Goal: Contribute content: Contribute content

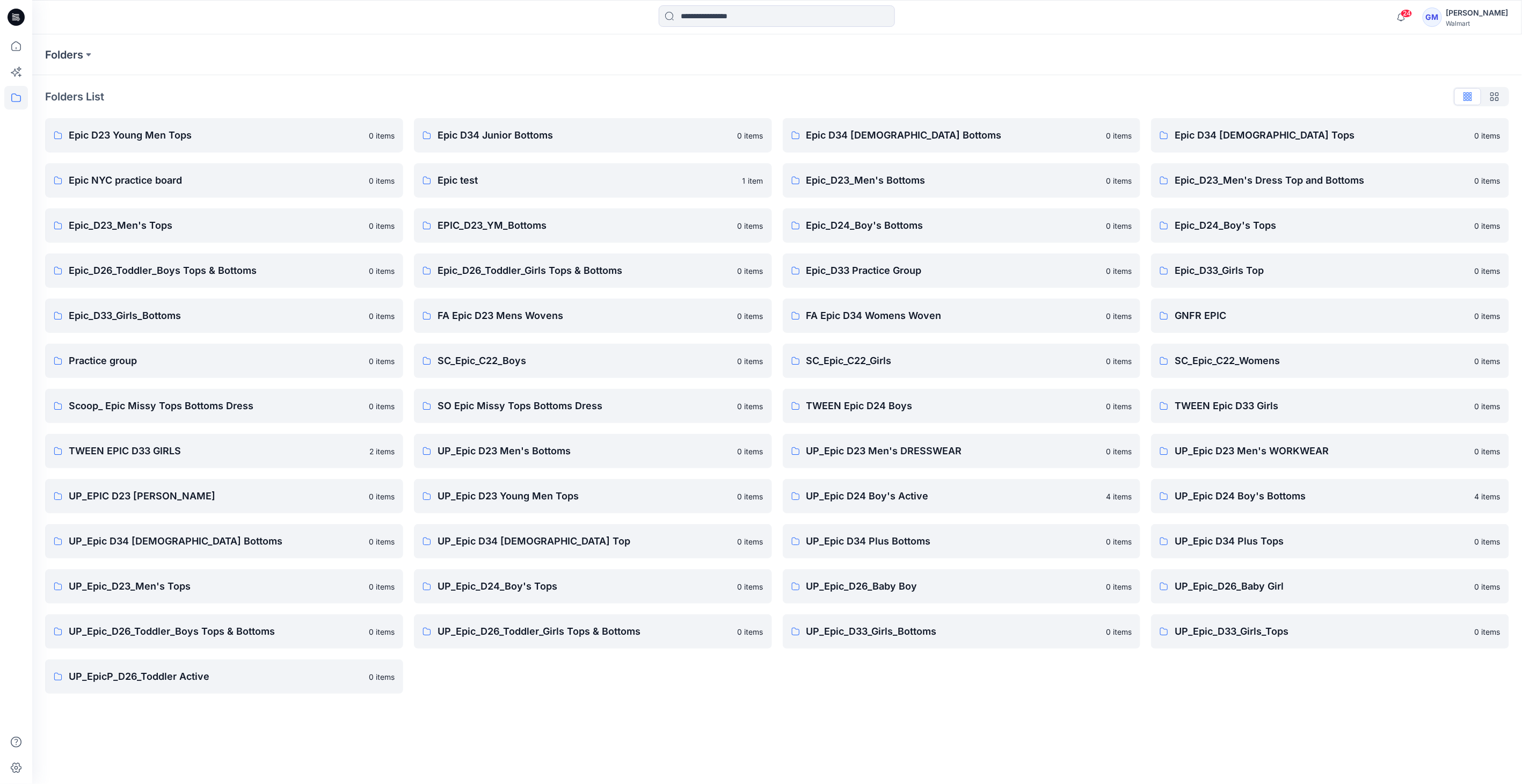
click at [14, 17] on icon at bounding box center [16, 17] width 17 height 17
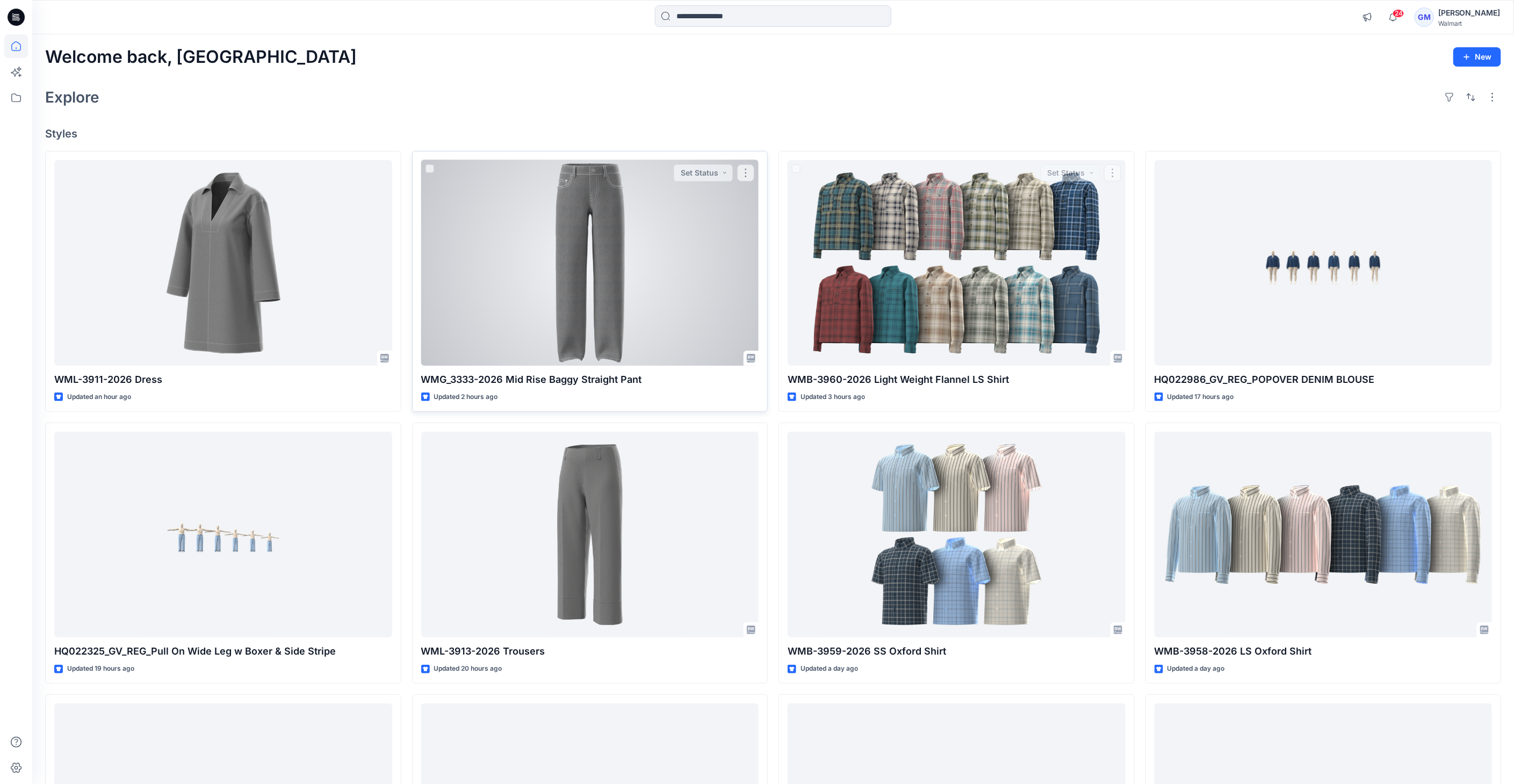
click at [508, 215] on div at bounding box center [590, 263] width 338 height 206
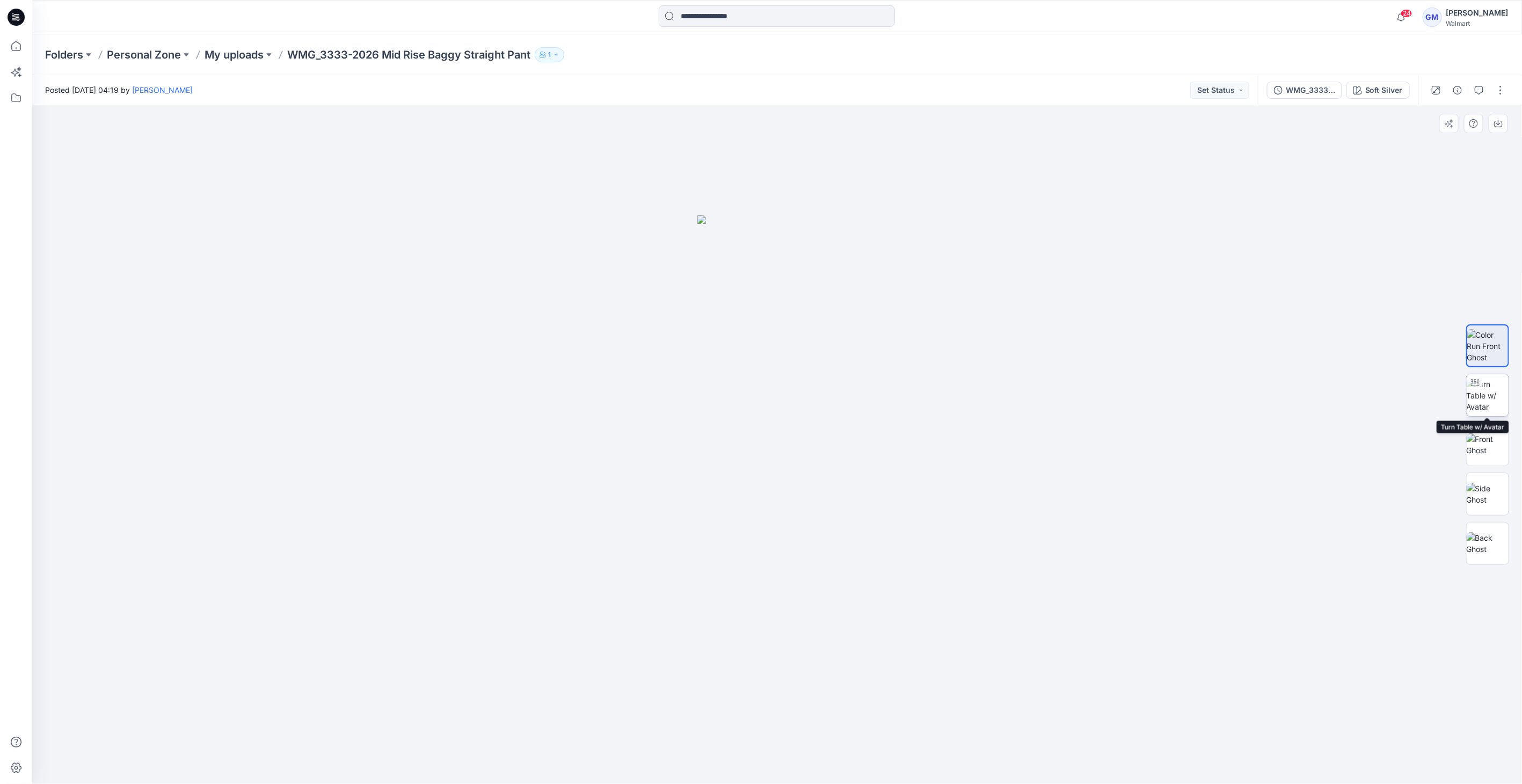
click at [1472, 395] on img at bounding box center [1487, 395] width 42 height 34
drag, startPoint x: 785, startPoint y: 767, endPoint x: 801, endPoint y: 792, distance: 29.7
click at [801, 783] on html "24 Notifications Your style HQ022986_GV_REG_POPOVER DENIM BLOUSE has been updat…" at bounding box center [761, 392] width 1522 height 784
click at [1500, 456] on img at bounding box center [1487, 444] width 42 height 22
click at [1492, 496] on img at bounding box center [1487, 494] width 42 height 22
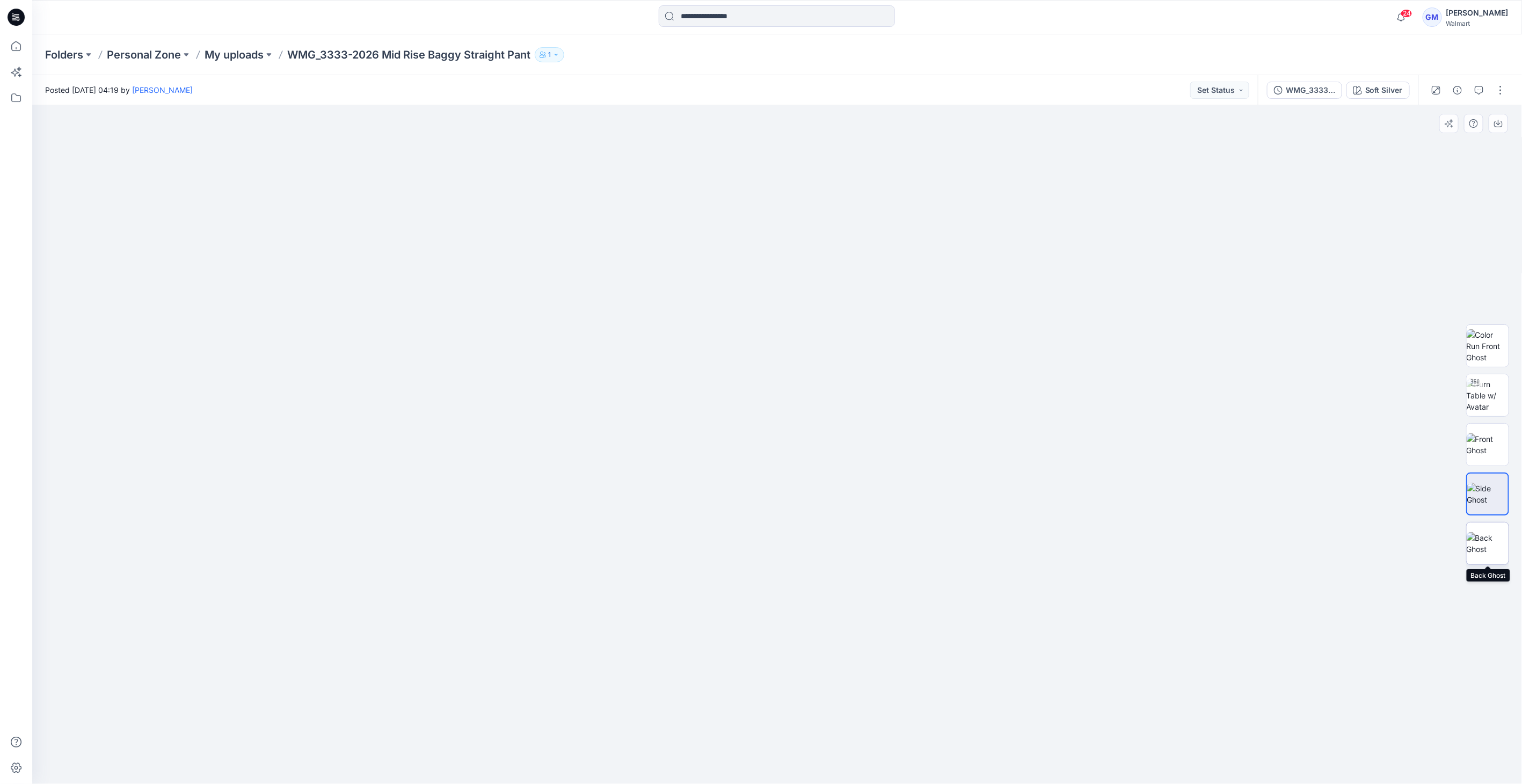
click at [1490, 555] on img at bounding box center [1487, 543] width 42 height 22
click at [1373, 87] on div "Soft Silver" at bounding box center [1384, 90] width 38 height 12
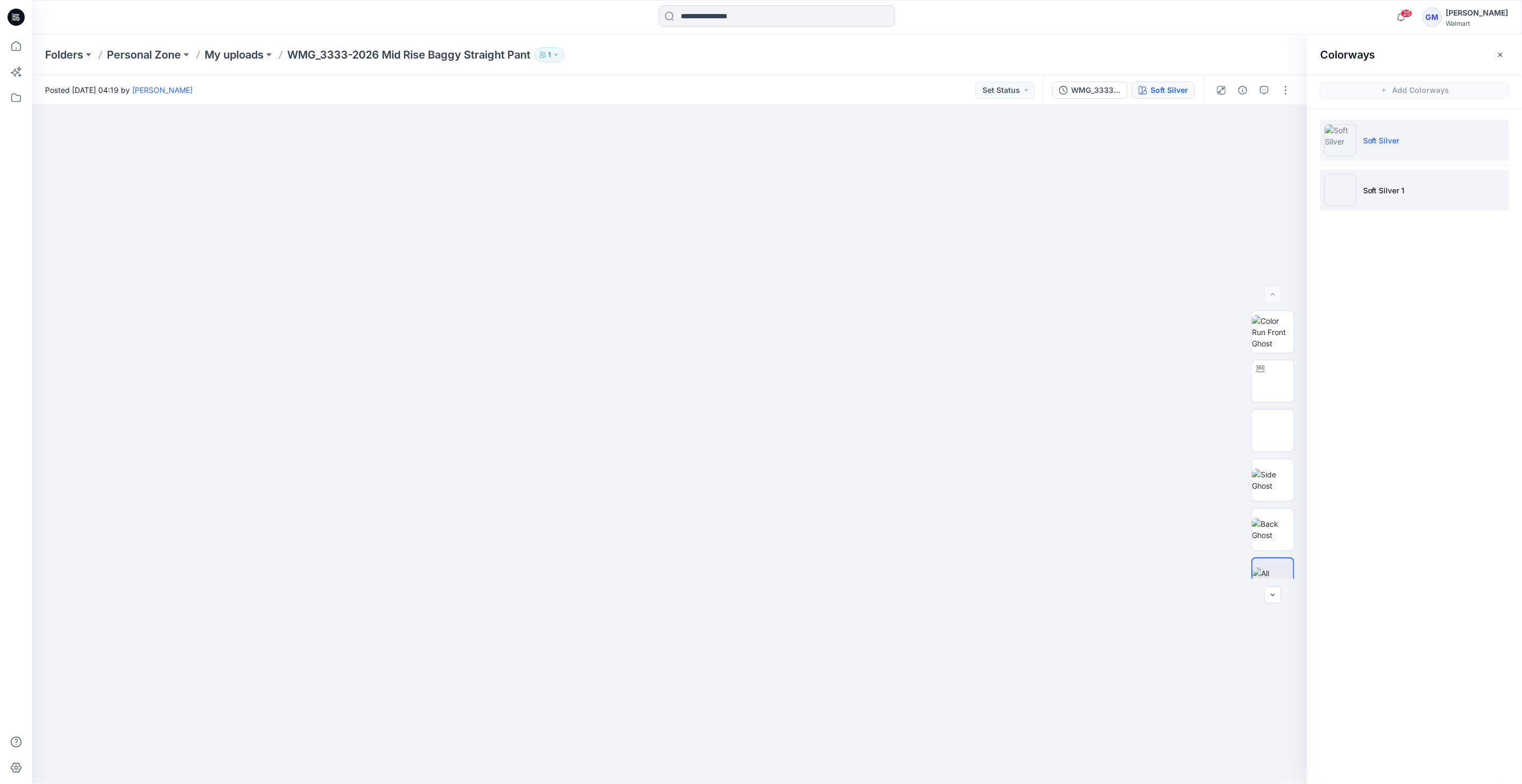
click at [1337, 199] on img at bounding box center [1341, 190] width 32 height 32
click at [1336, 199] on img at bounding box center [1341, 190] width 32 height 32
click at [1334, 200] on img at bounding box center [1341, 190] width 32 height 32
click at [1282, 89] on button "button" at bounding box center [1286, 90] width 17 height 17
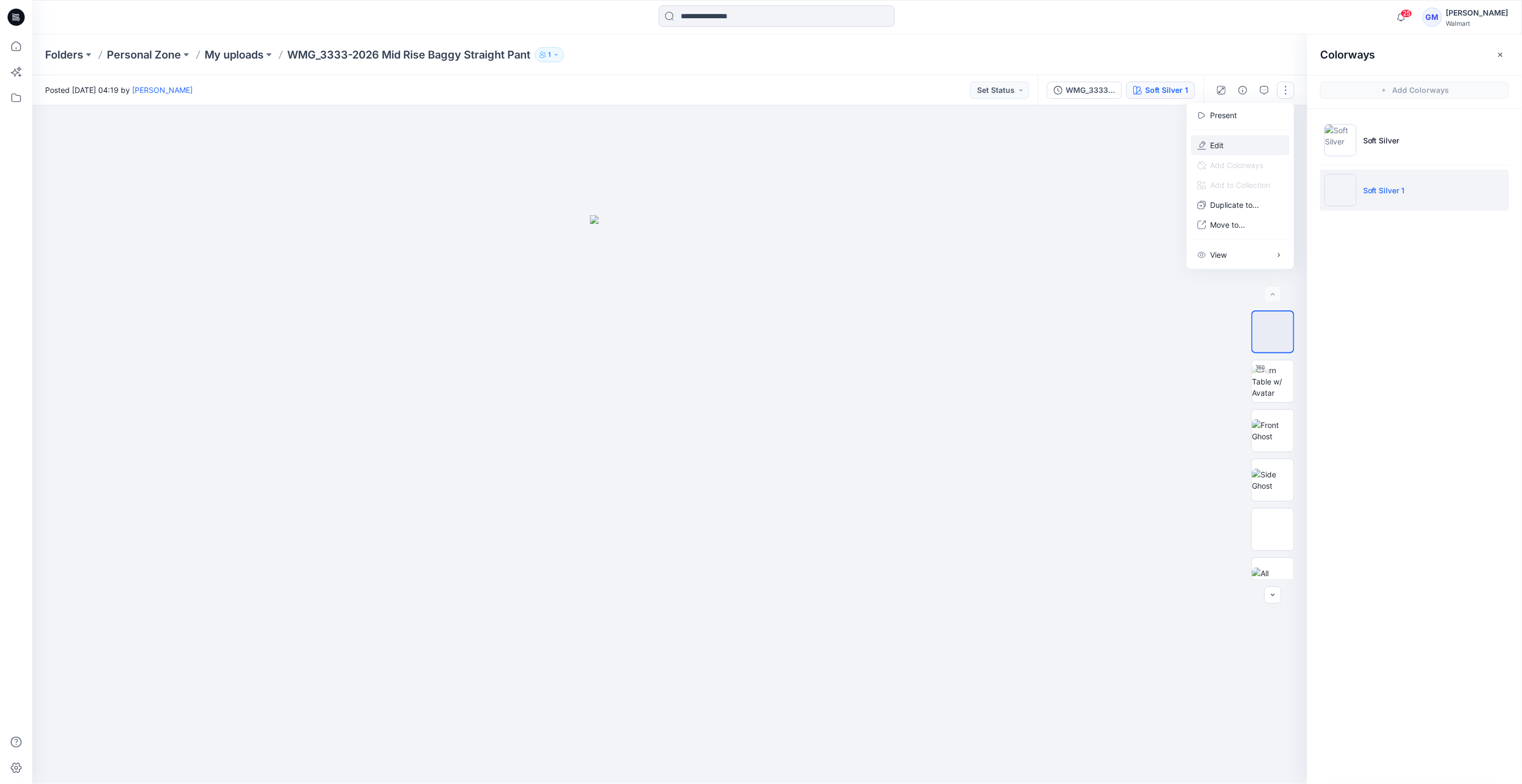
click at [1218, 148] on p "Edit" at bounding box center [1217, 145] width 14 height 11
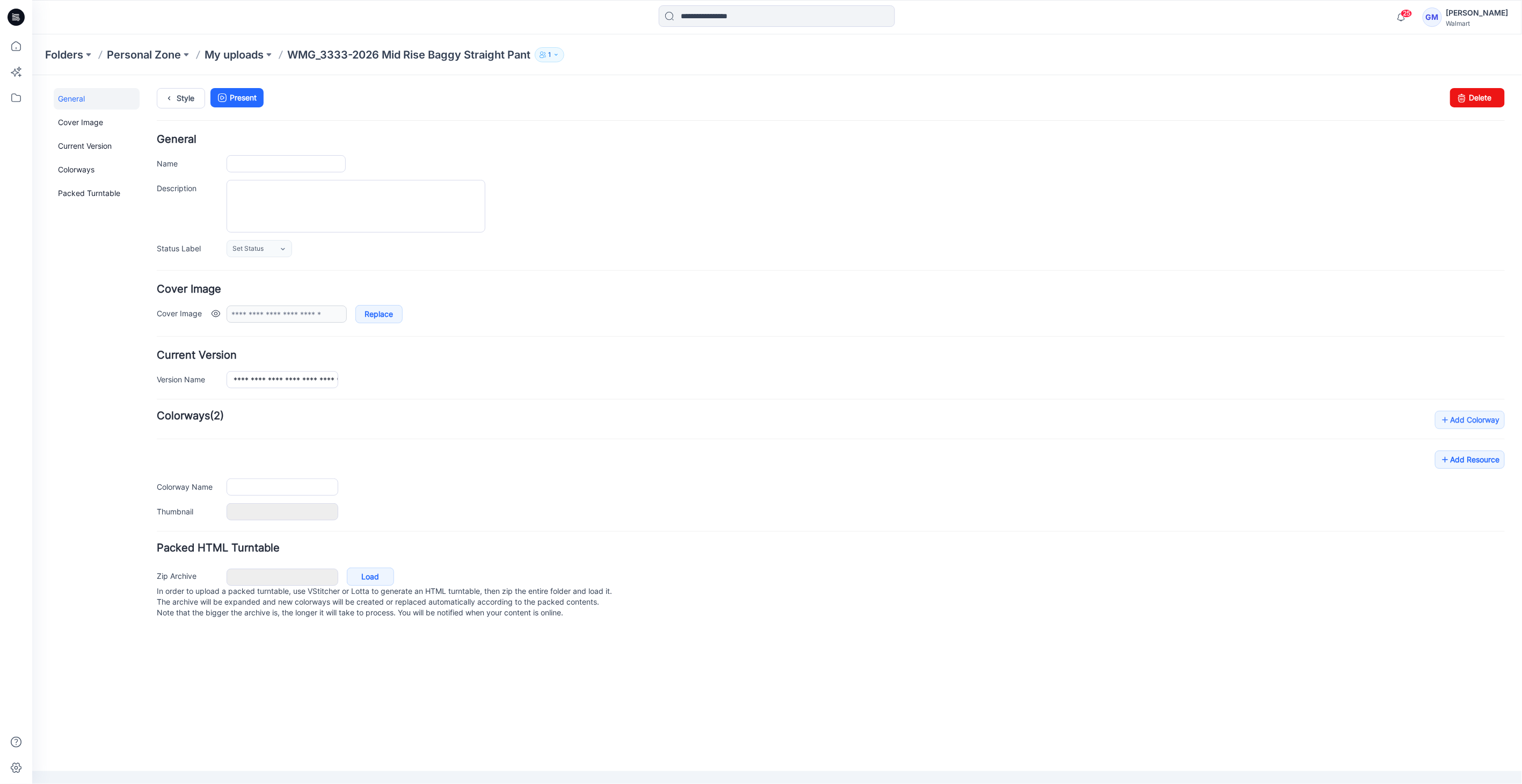
type input "**********"
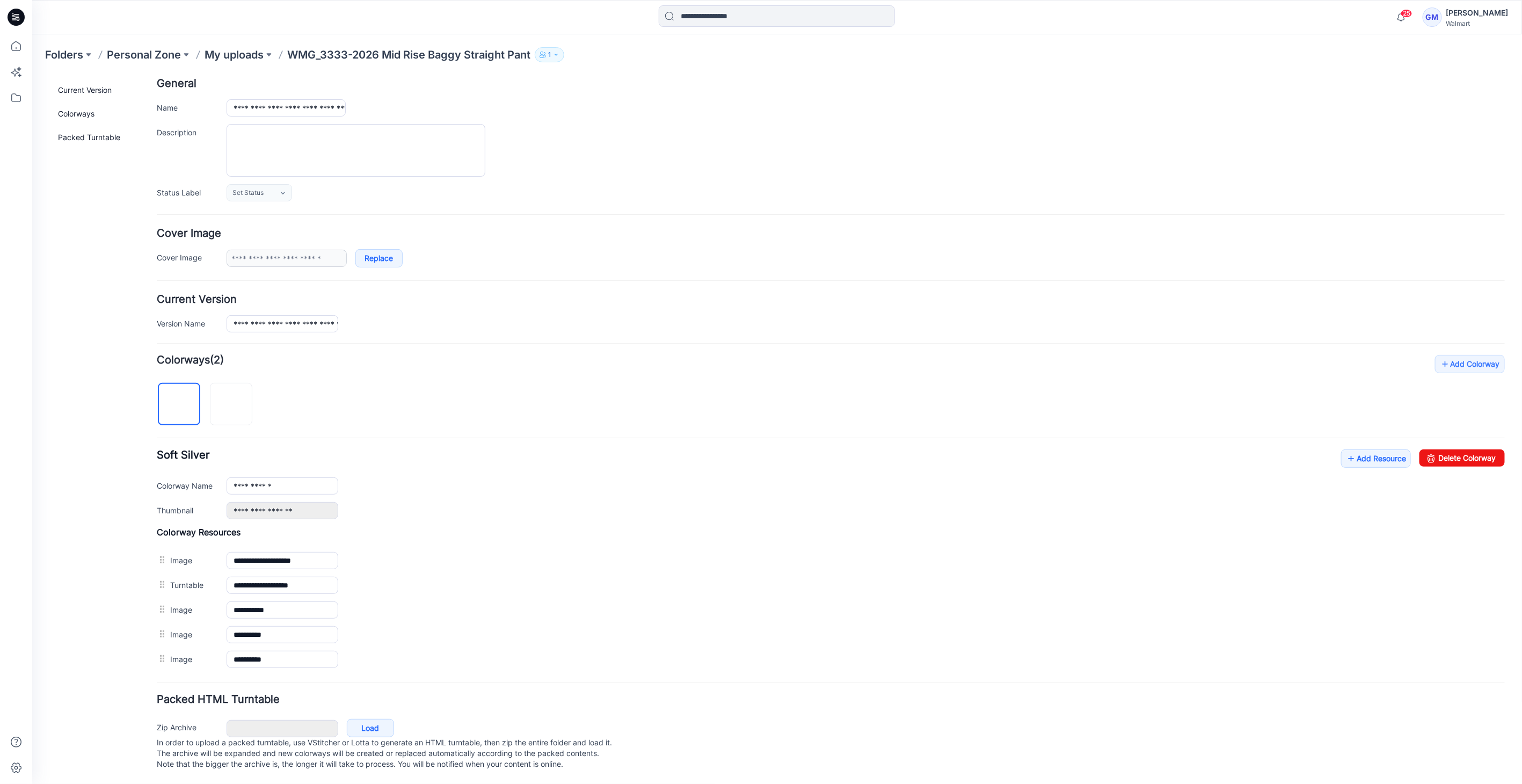
scroll to position [62, 0]
drag, startPoint x: 1458, startPoint y: 451, endPoint x: 846, endPoint y: 126, distance: 692.9
click at [1458, 451] on link "Delete Colorway" at bounding box center [1462, 457] width 85 height 17
click at [285, 477] on input "**********" at bounding box center [282, 485] width 112 height 17
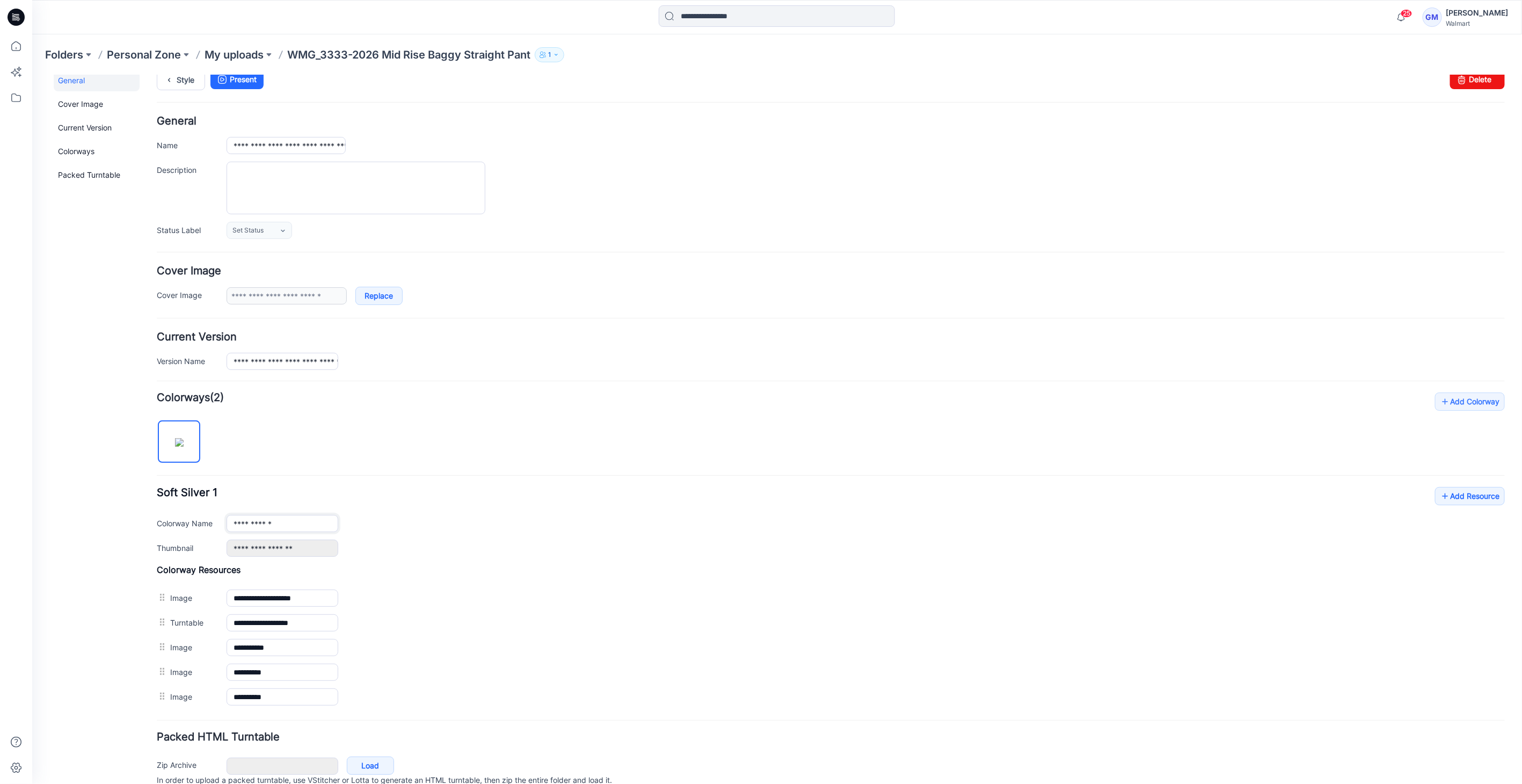
scroll to position [0, 0]
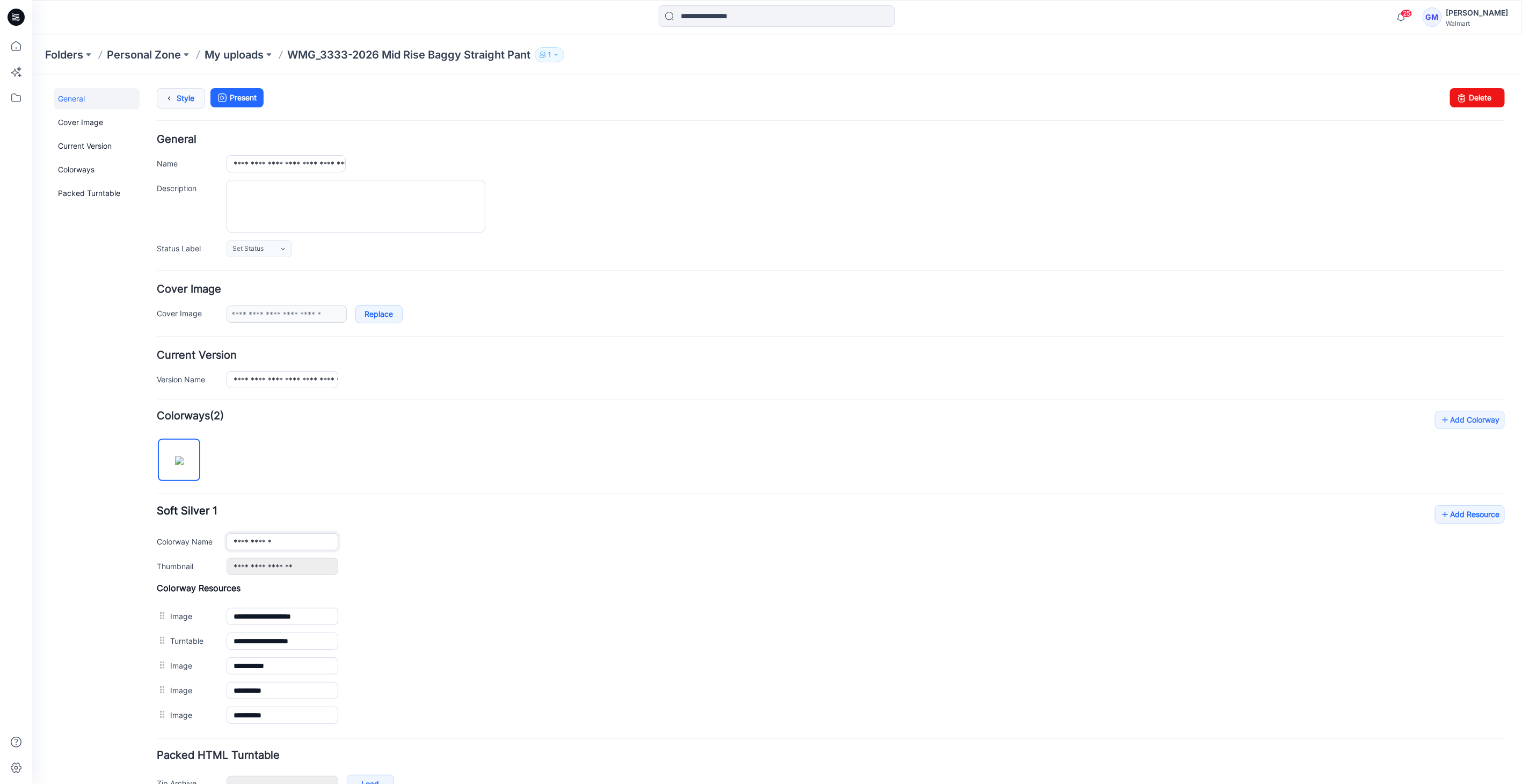
type input "**********"
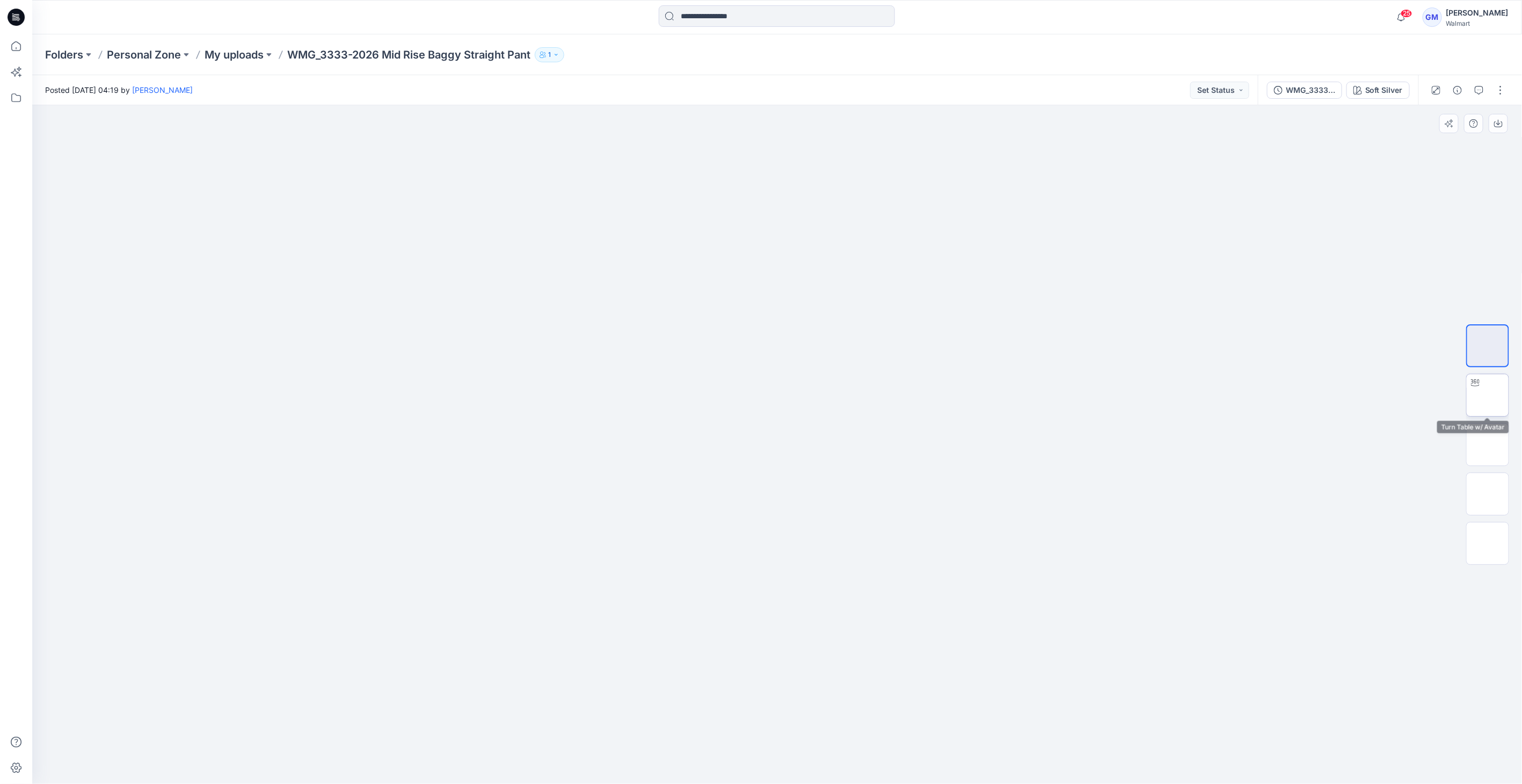
click at [1488, 395] on img at bounding box center [1488, 395] width 0 height 0
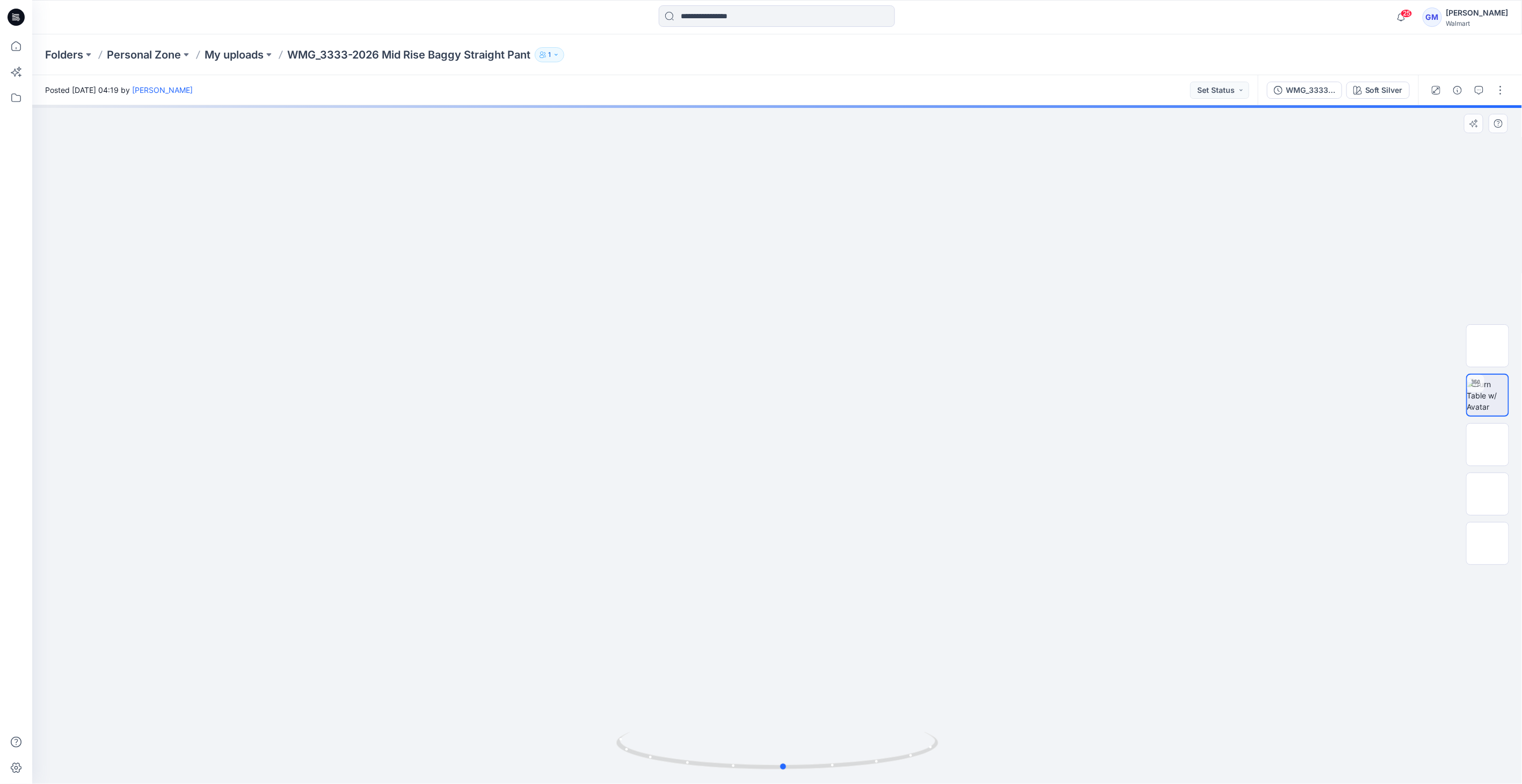
drag, startPoint x: 786, startPoint y: 772, endPoint x: 466, endPoint y: 761, distance: 320.2
click at [466, 771] on div at bounding box center [777, 444] width 1490 height 679
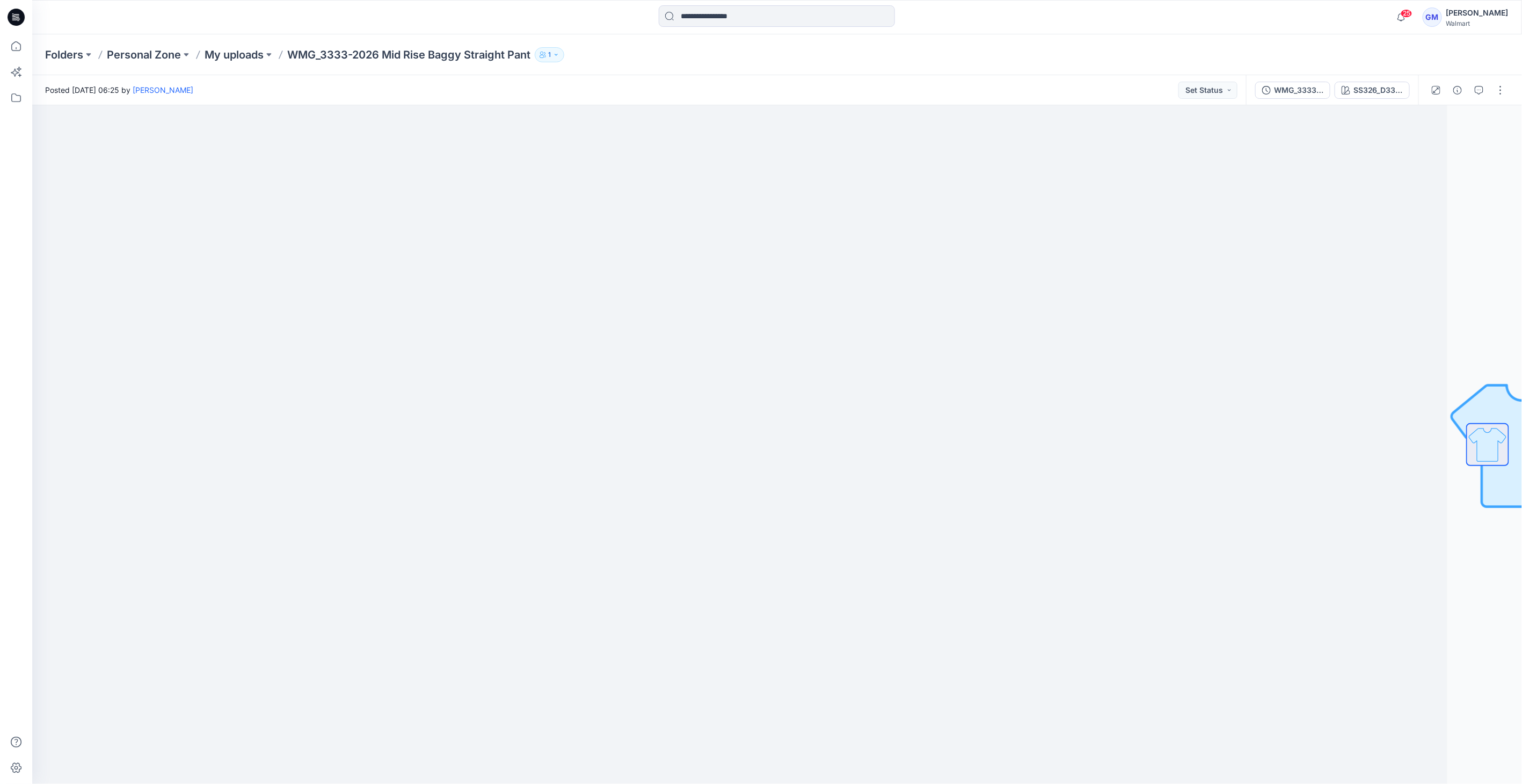
click at [1378, 79] on div "WMG_3333-2025 Mid Rise Baggy Straight Pant_Full Colorway SS326_D33_WA_Floral Ca…" at bounding box center [1332, 90] width 173 height 30
click at [1378, 90] on div "SS326_D33_WA_Floral Camo_Uniform Green_G2948E" at bounding box center [1378, 90] width 50 height 12
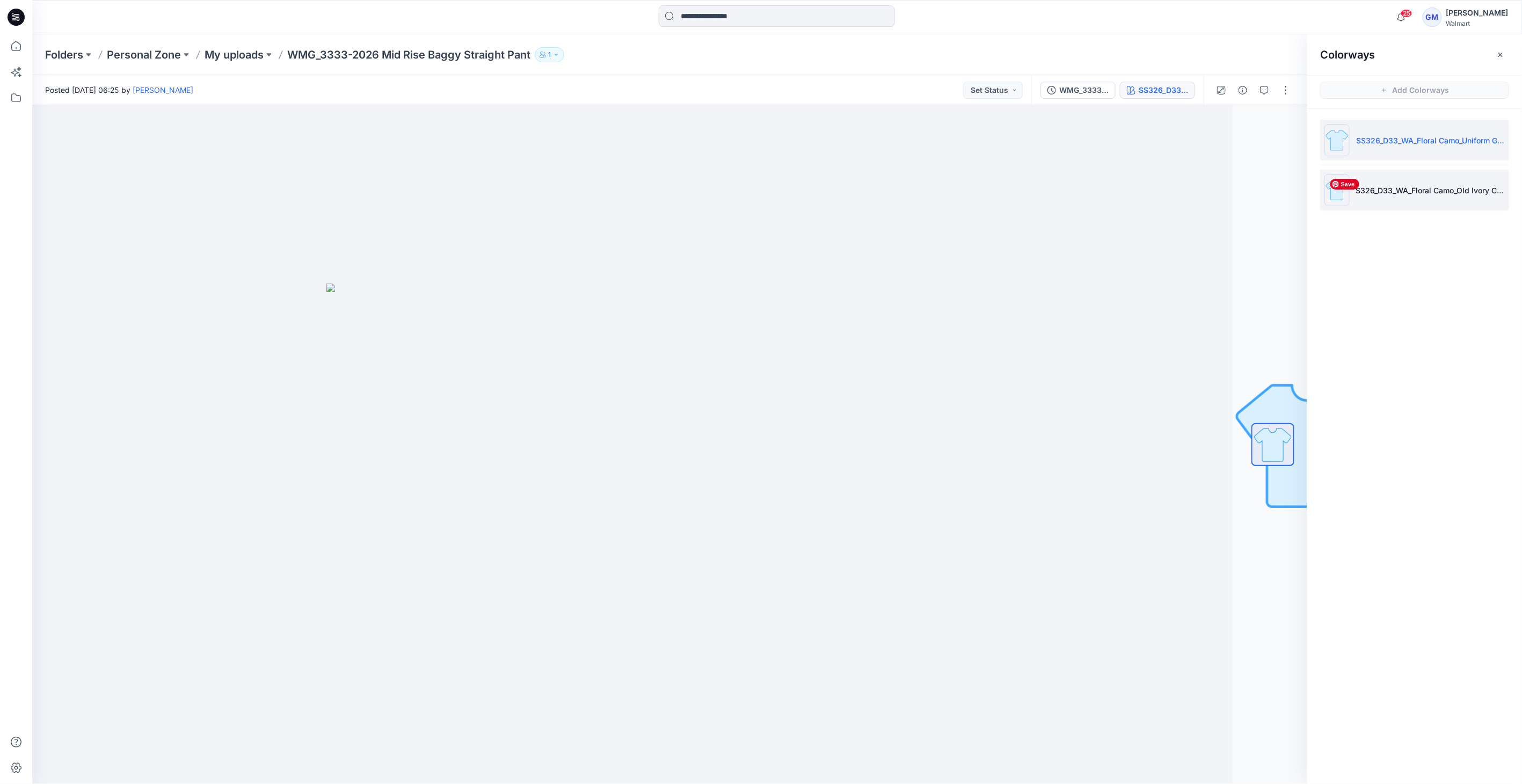
click at [1345, 190] on img at bounding box center [1337, 190] width 25 height 32
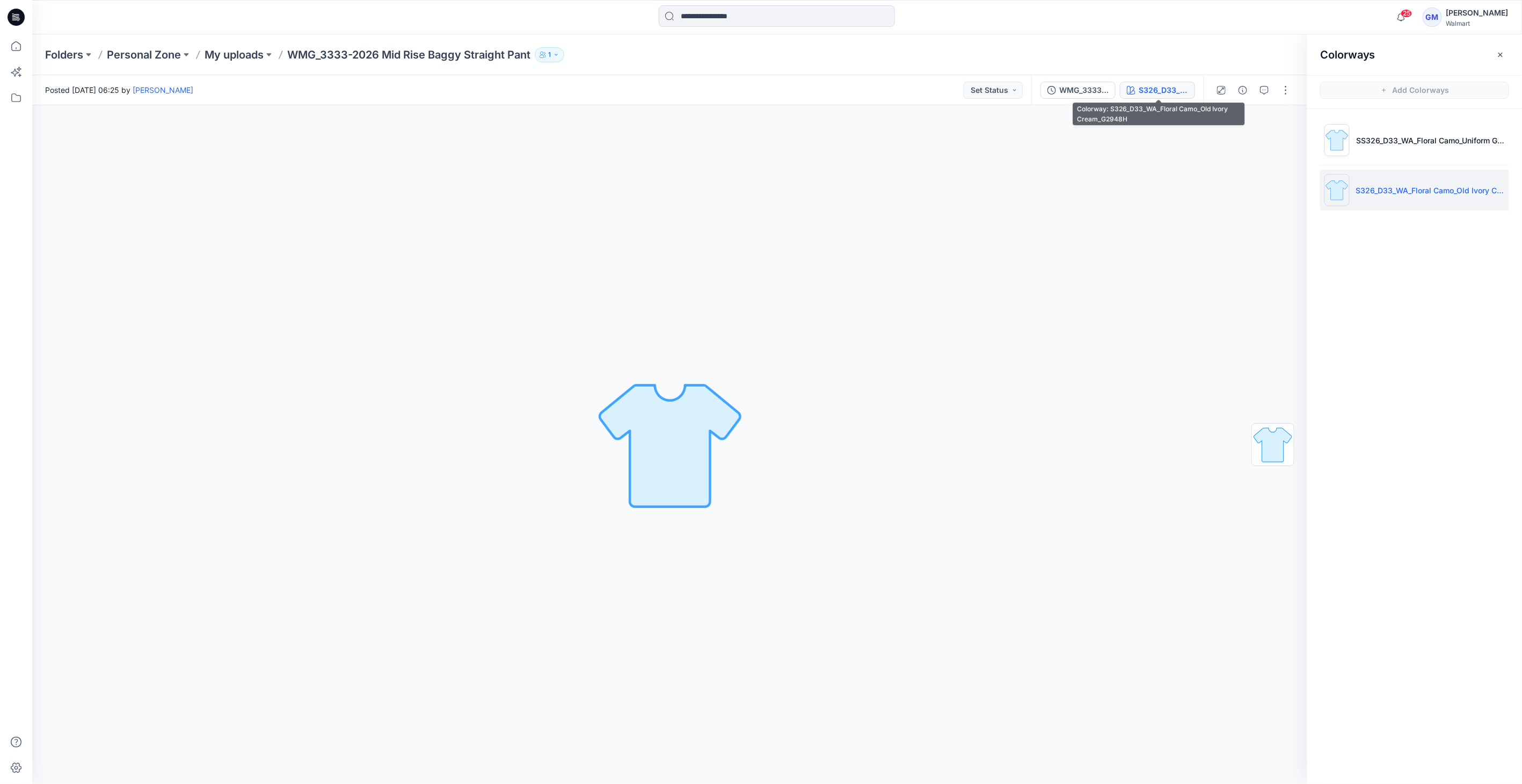
click at [1137, 86] on button "S326_D33_WA_Floral Camo_Old Ivory Cream_G2948H" at bounding box center [1157, 90] width 75 height 17
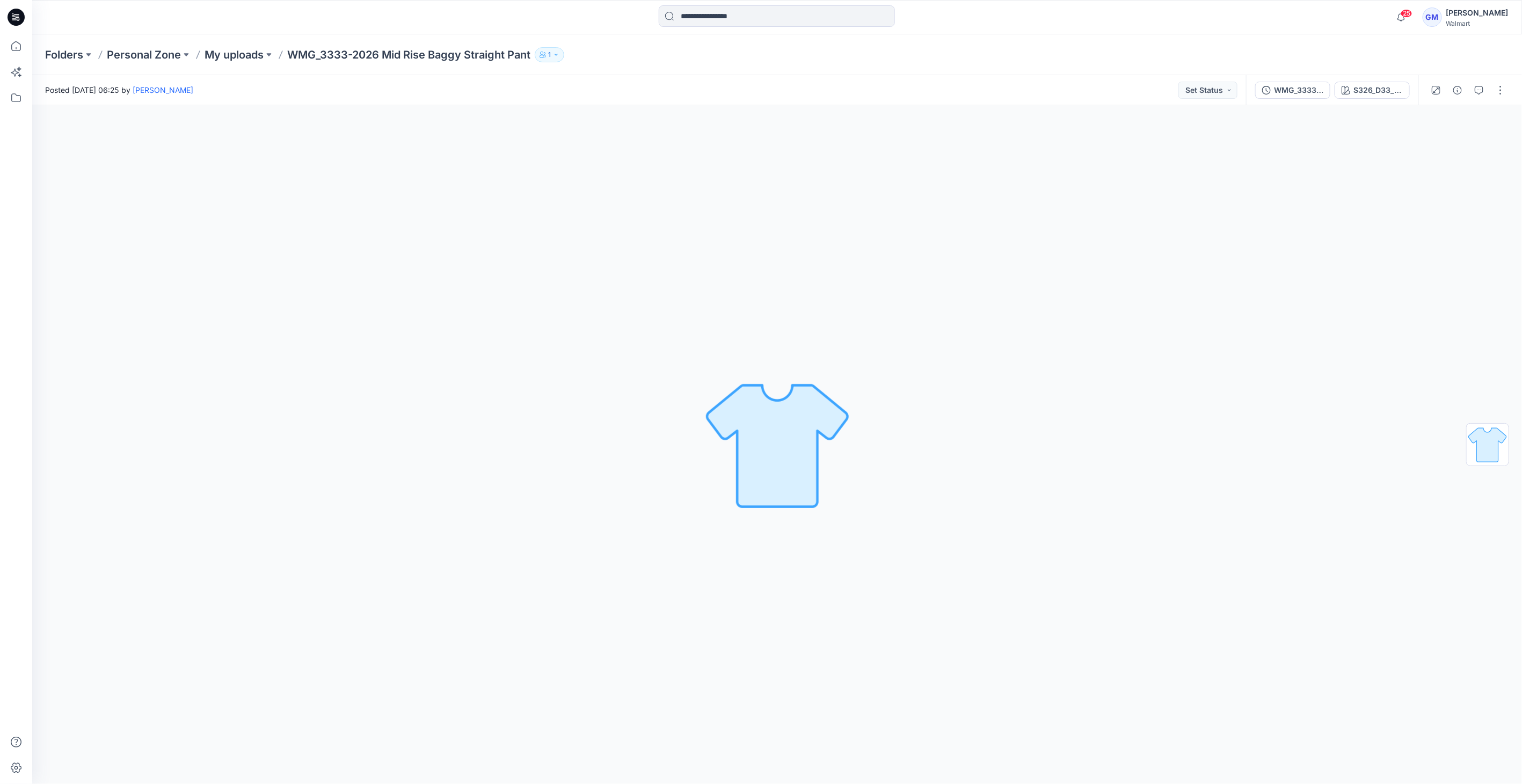
click at [247, 56] on p "My uploads" at bounding box center [234, 54] width 59 height 15
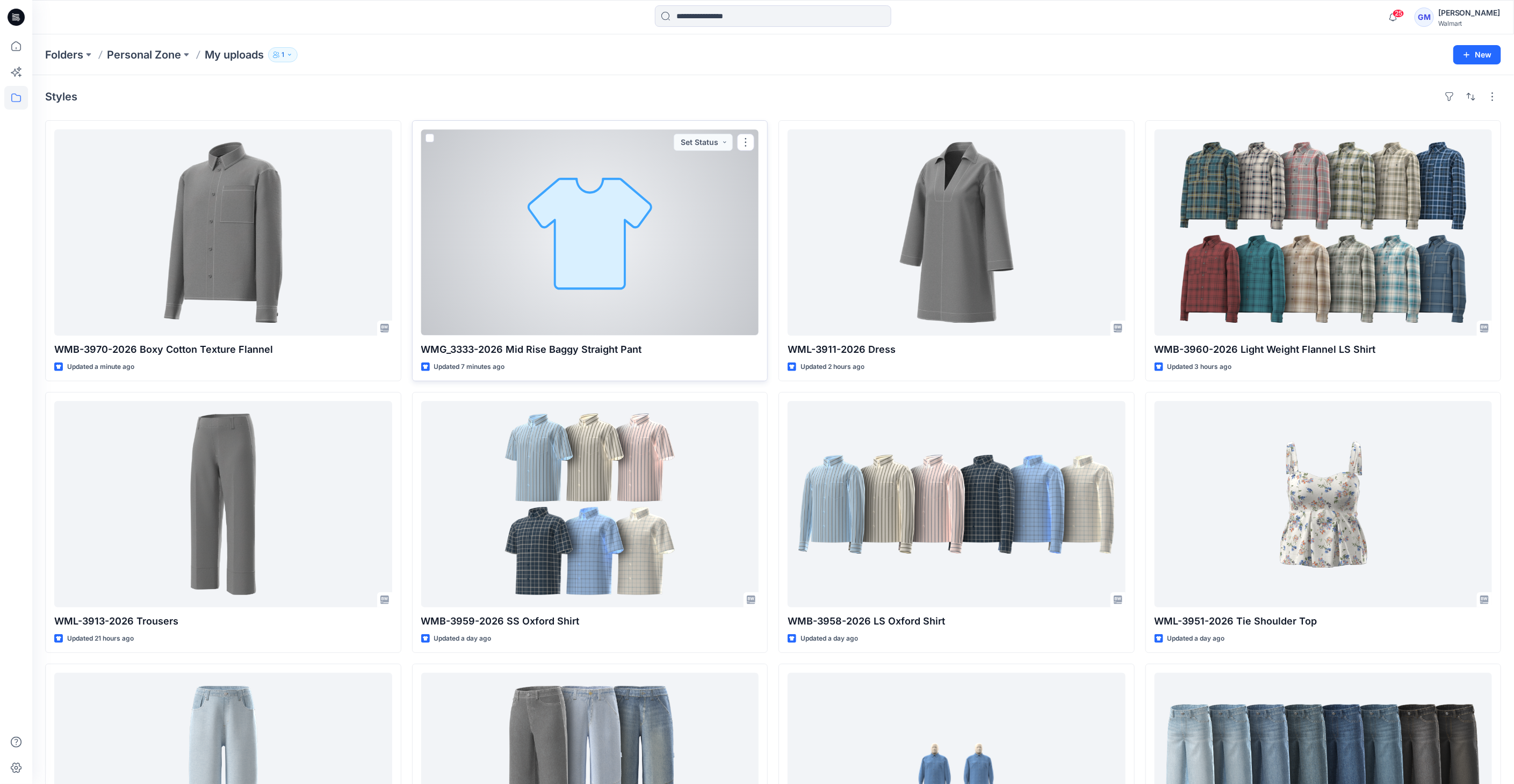
click at [537, 266] on div at bounding box center [590, 232] width 338 height 206
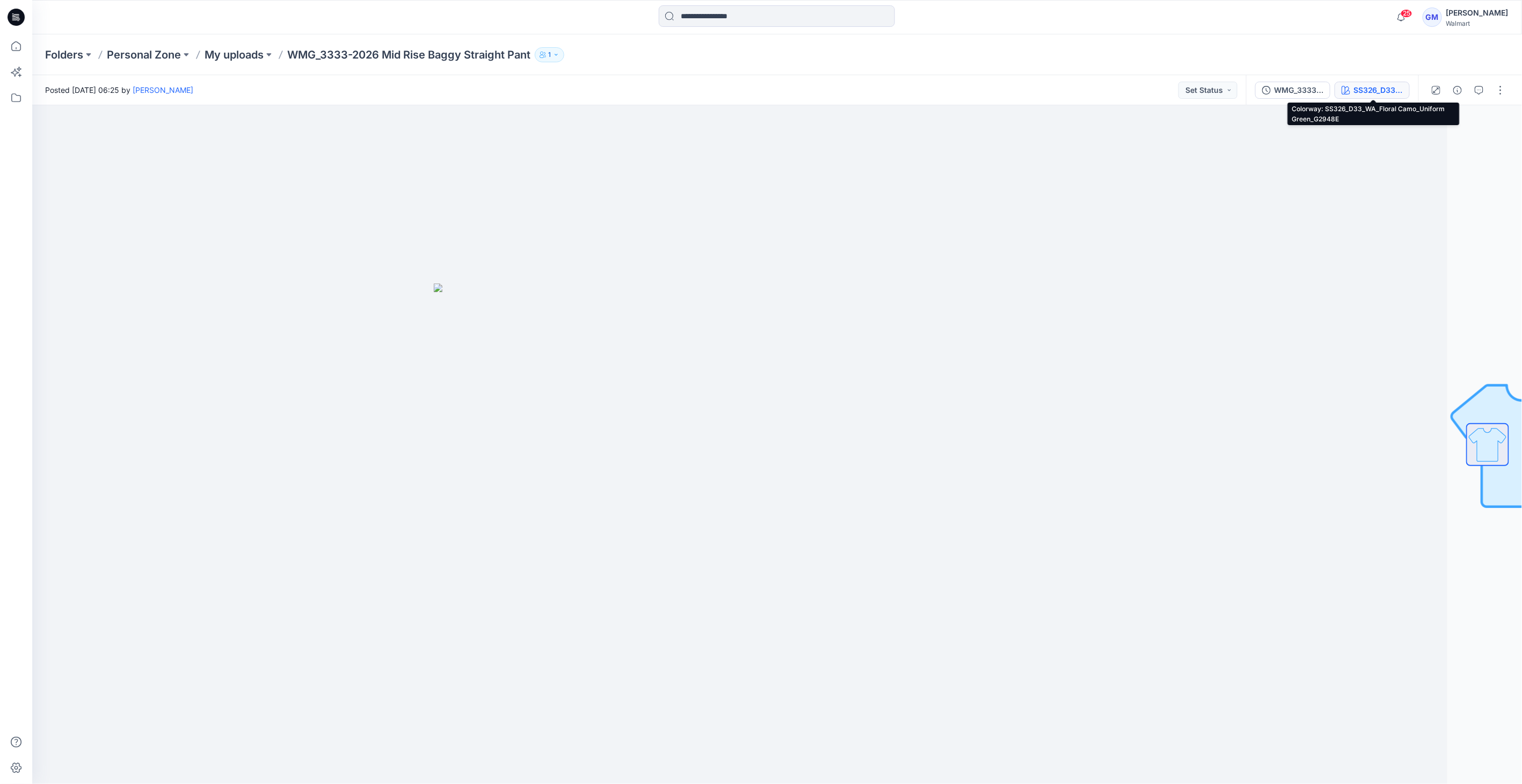
click at [1352, 88] on button "SS326_D33_WA_Floral Camo_Uniform Green_G2948E" at bounding box center [1372, 90] width 75 height 17
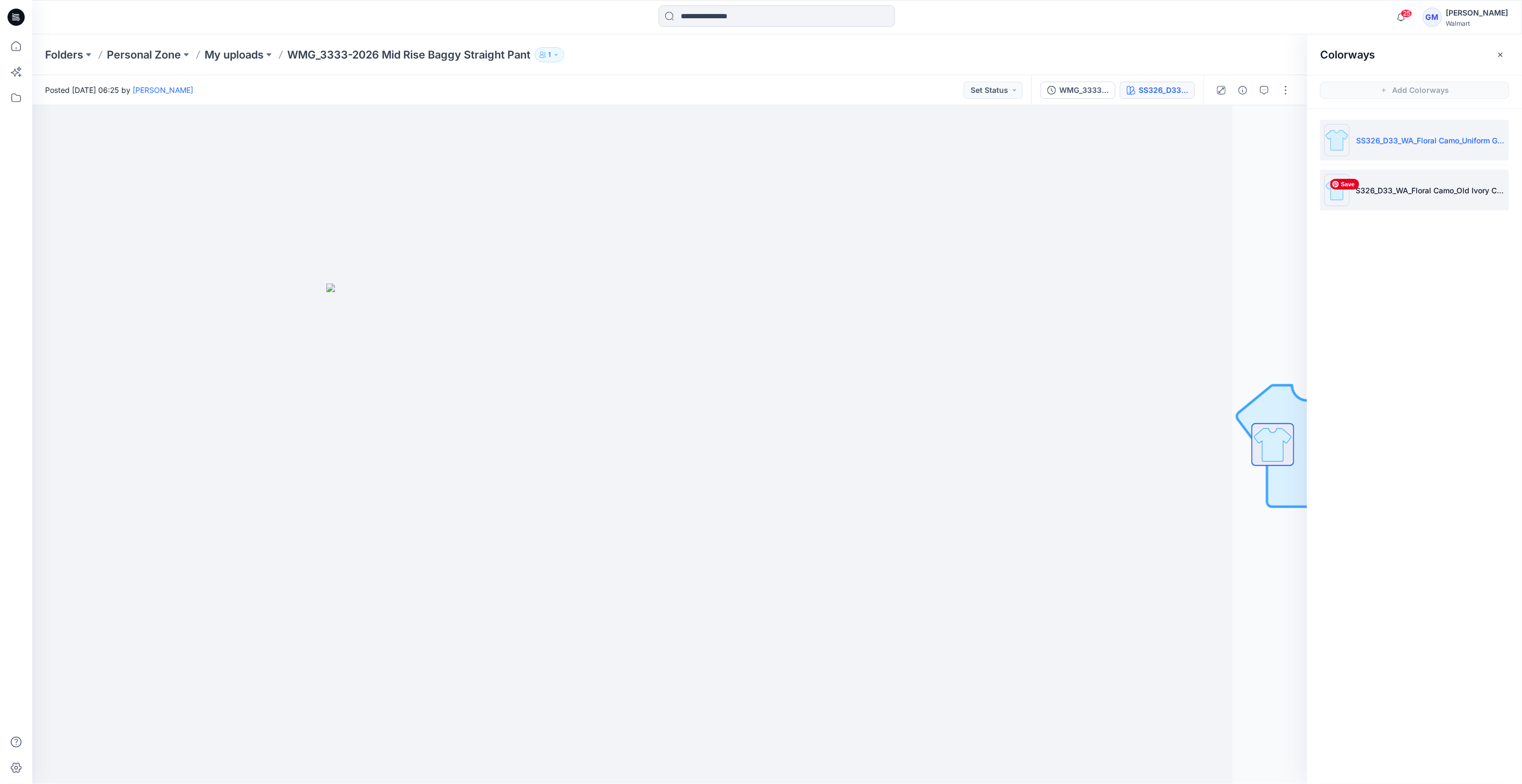
click at [1336, 191] on img at bounding box center [1337, 190] width 25 height 32
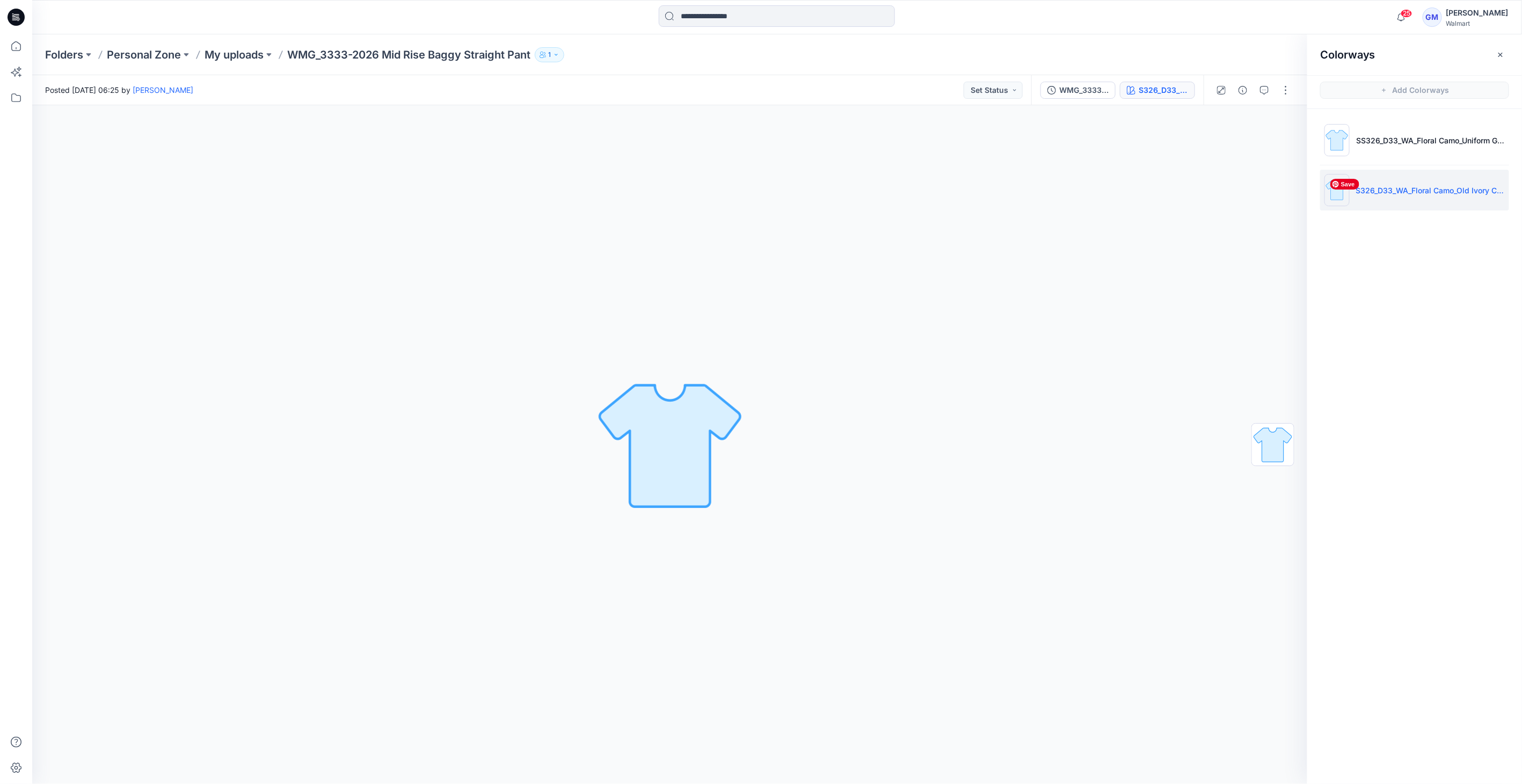
click at [1339, 201] on img at bounding box center [1337, 190] width 25 height 32
click at [1346, 140] on img at bounding box center [1337, 140] width 25 height 32
click at [1332, 190] on img at bounding box center [1337, 190] width 25 height 32
click at [1156, 99] on div "WMG_3333-2025 Mid Rise Baggy Straight Pant_Full Colorway S326_D33_WA_Floral Cam…" at bounding box center [1118, 90] width 173 height 30
click at [1101, 90] on div "WMG_3333-2025 Mid Rise Baggy Straight Pant_Full Colorway" at bounding box center [1084, 90] width 50 height 12
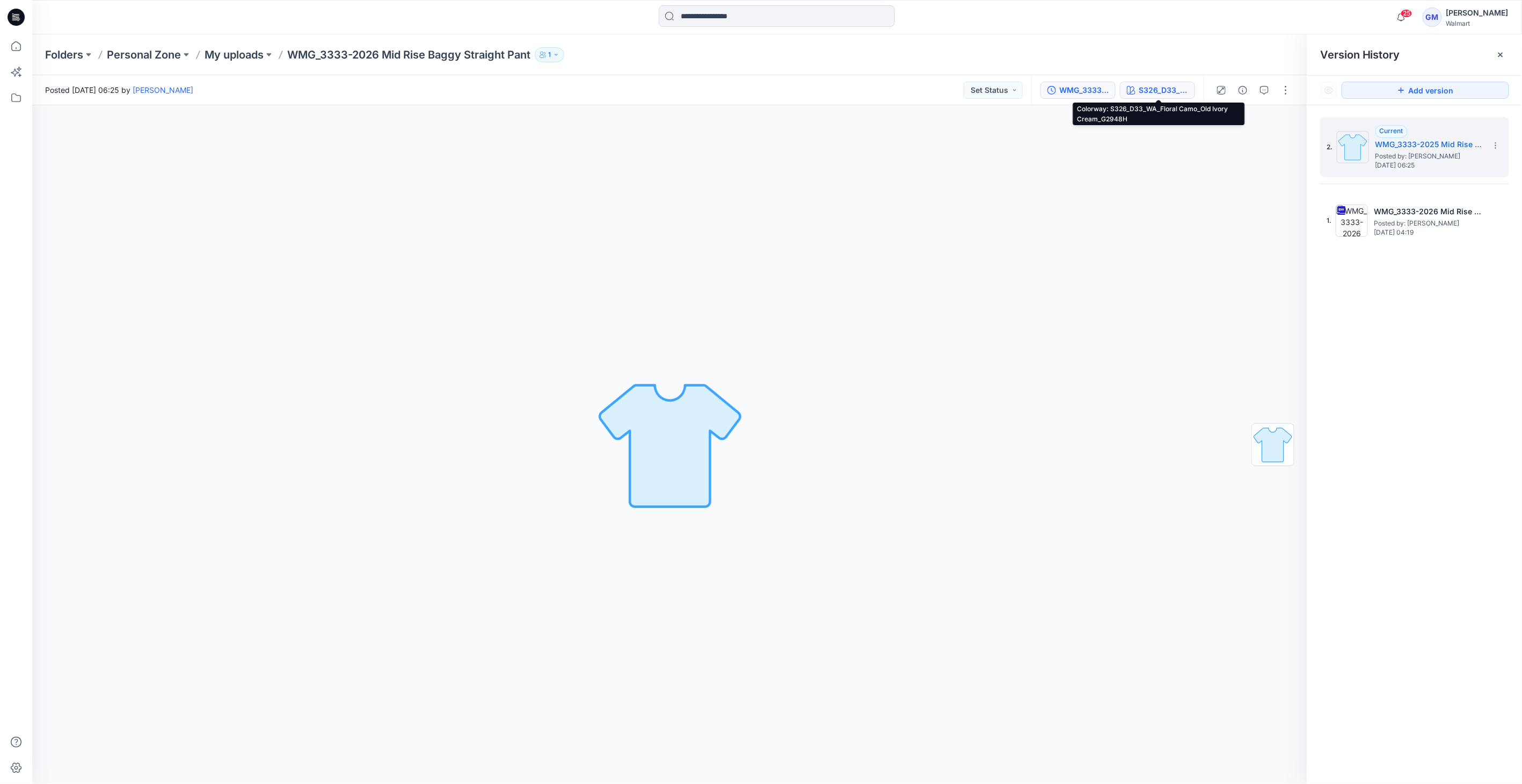
click at [1186, 91] on div "S326_D33_WA_Floral Camo_Old Ivory Cream_G2948H" at bounding box center [1163, 90] width 50 height 12
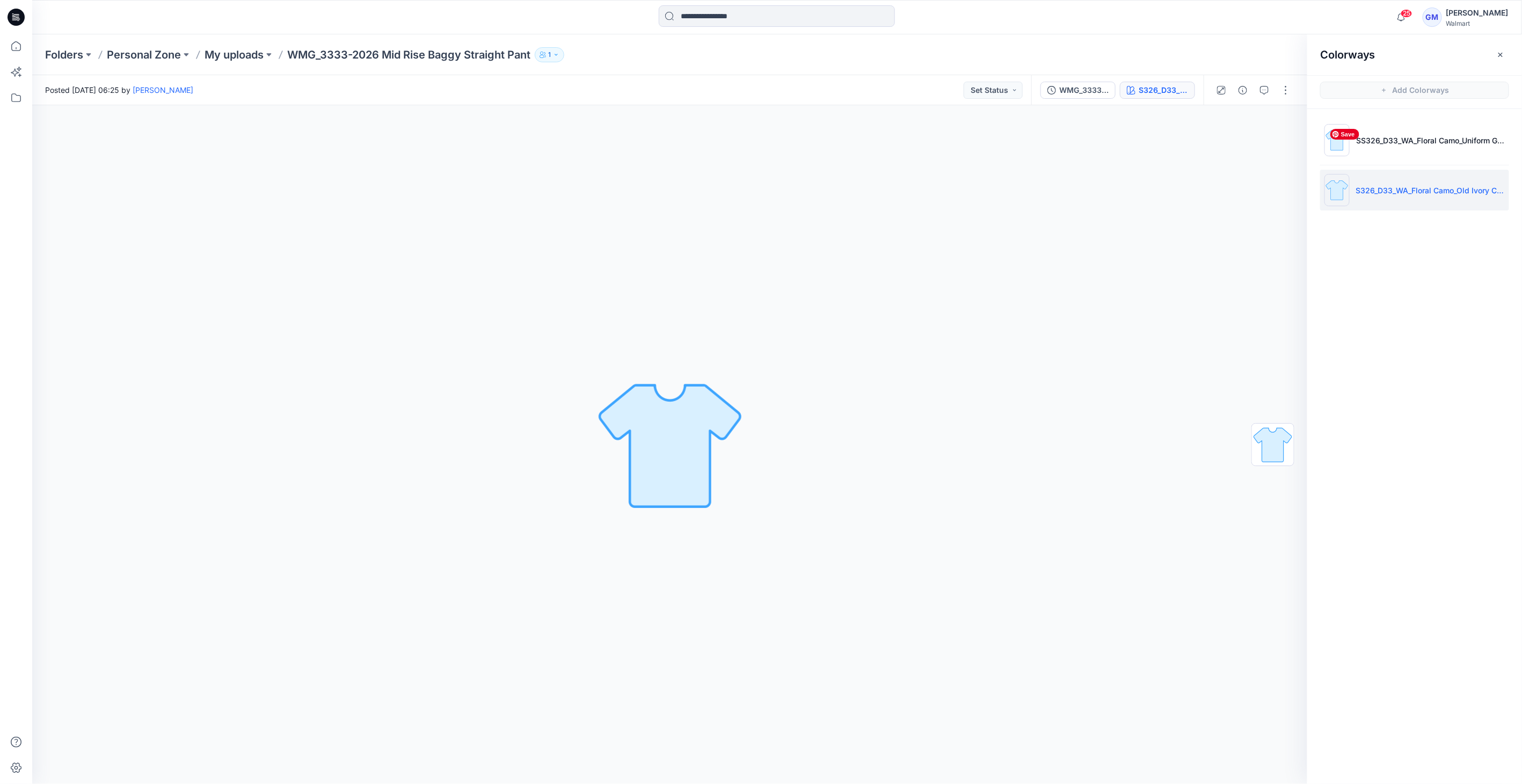
click at [1339, 132] on span "Save" at bounding box center [1345, 134] width 29 height 11
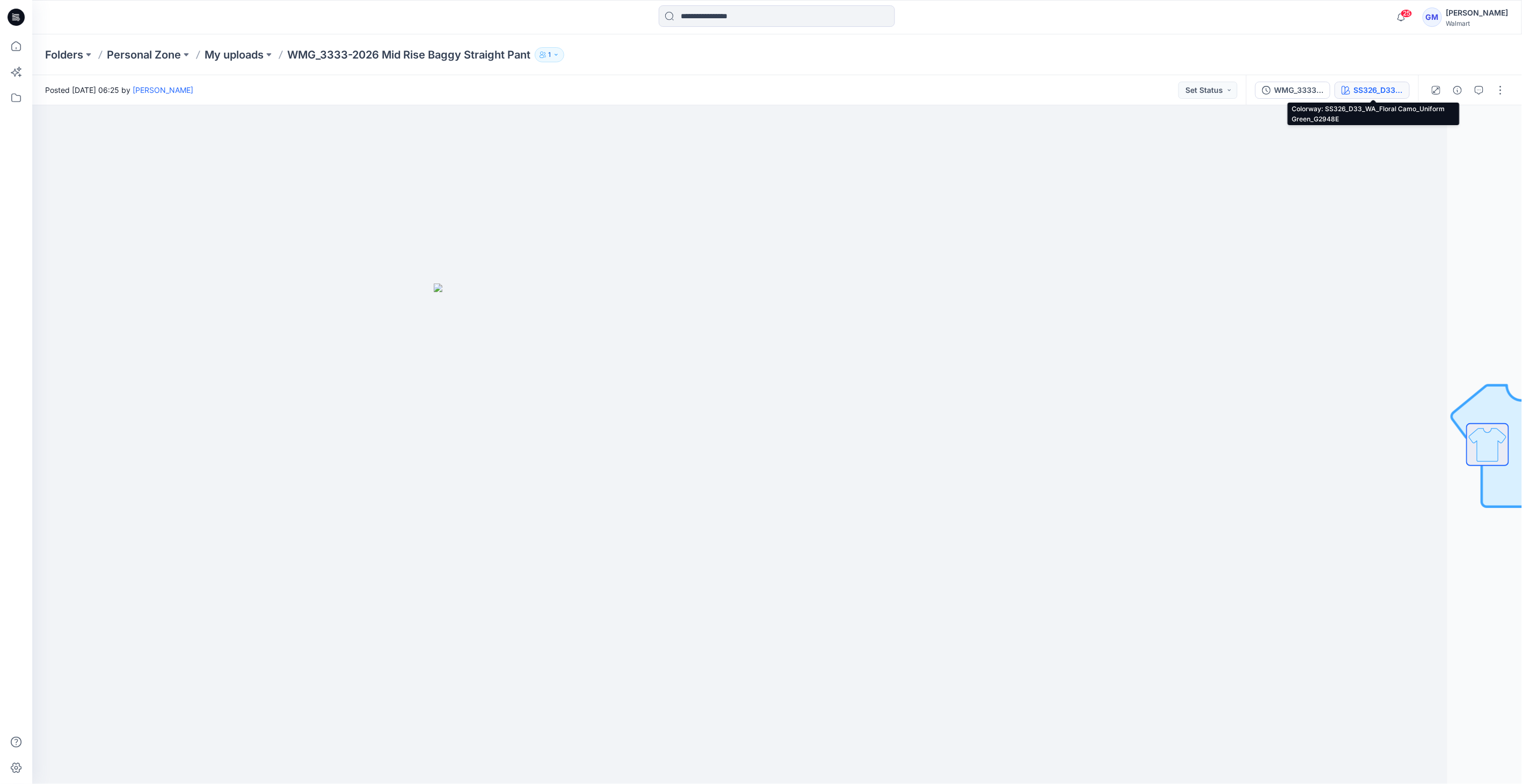
click at [1384, 89] on div "SS326_D33_WA_Floral Camo_Uniform Green_G2948E" at bounding box center [1378, 90] width 50 height 12
